Goal: Task Accomplishment & Management: Manage account settings

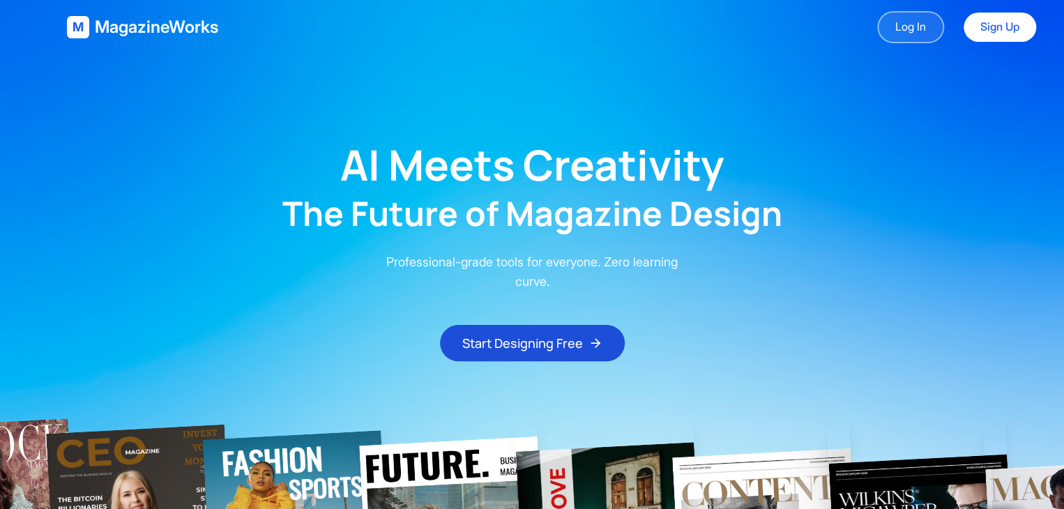
click at [922, 31] on link "Log In" at bounding box center [910, 27] width 67 height 32
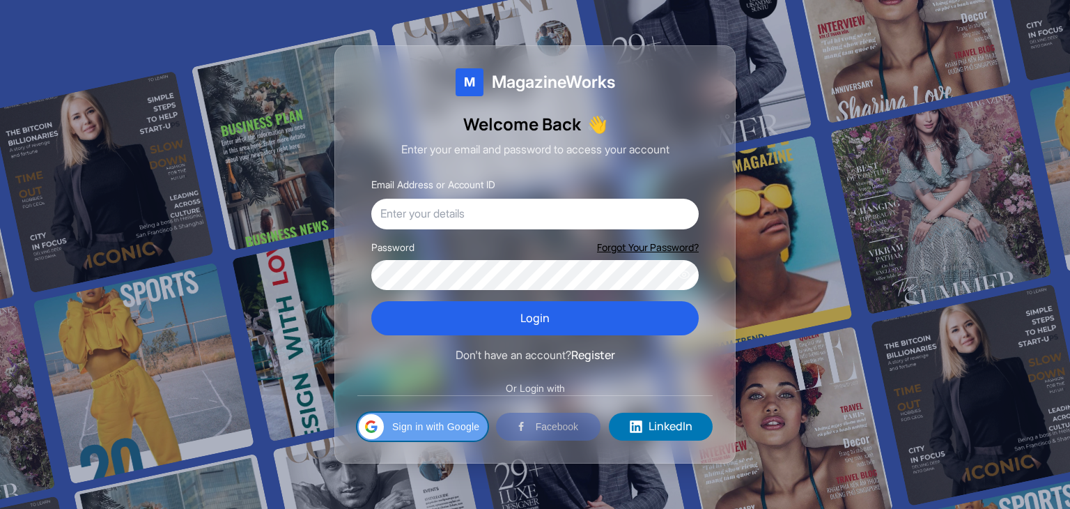
click at [432, 431] on span "Sign in with Google" at bounding box center [435, 426] width 87 height 15
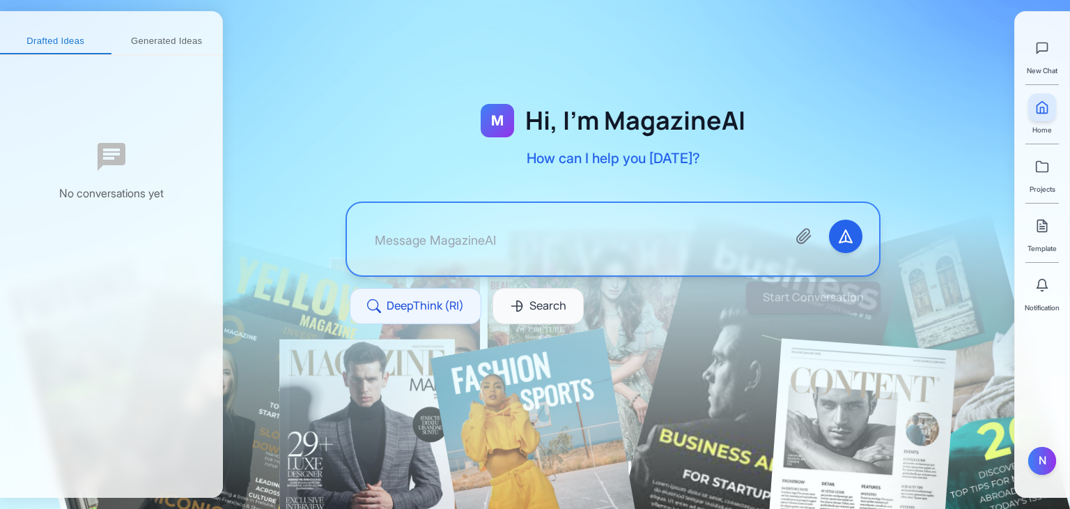
click at [259, 68] on div at bounding box center [613, 197] width 781 height 304
click at [1052, 238] on link at bounding box center [1043, 226] width 28 height 28
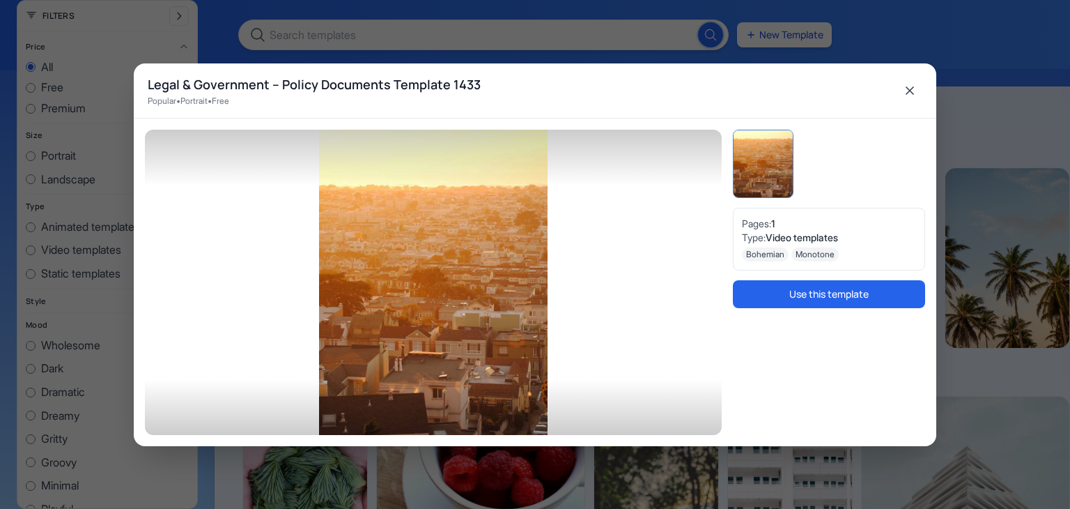
click at [907, 92] on icon "Close" at bounding box center [910, 90] width 7 height 7
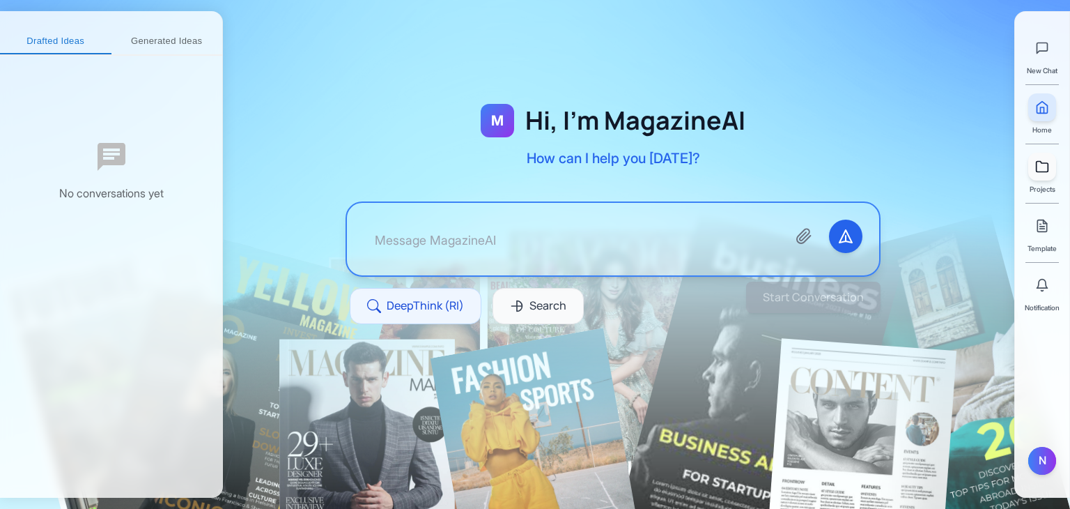
click at [1047, 174] on link at bounding box center [1043, 167] width 28 height 28
